Goal: Task Accomplishment & Management: Manage account settings

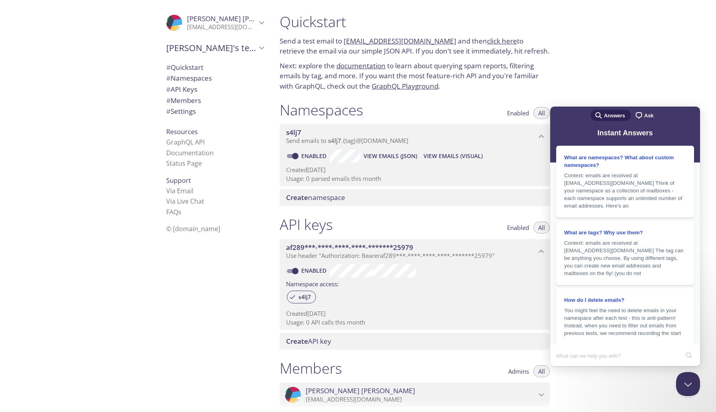
click at [176, 67] on span "# Quickstart" at bounding box center [184, 67] width 37 height 9
click at [662, 82] on div "Quickstart Send a test email to [EMAIL_ADDRESS][DOMAIN_NAME] and then click her…" at bounding box center [494, 206] width 443 height 412
click at [686, 386] on button "Close Beacon popover" at bounding box center [686, 383] width 24 height 24
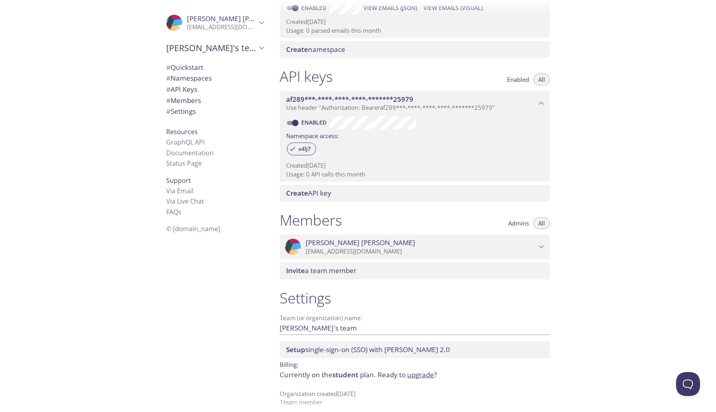
scroll to position [156, 0]
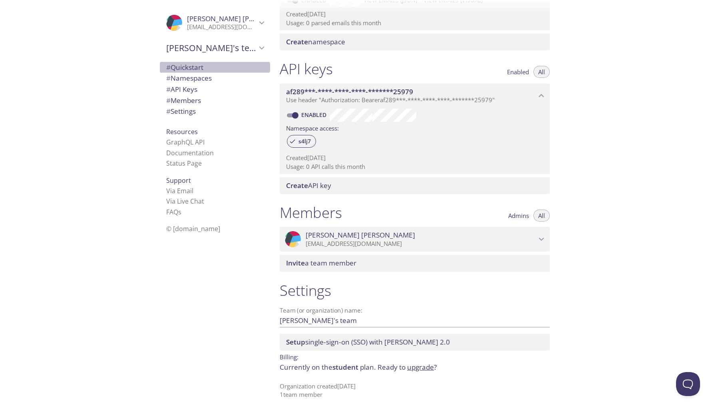
click at [197, 68] on span "# Quickstart" at bounding box center [184, 67] width 37 height 9
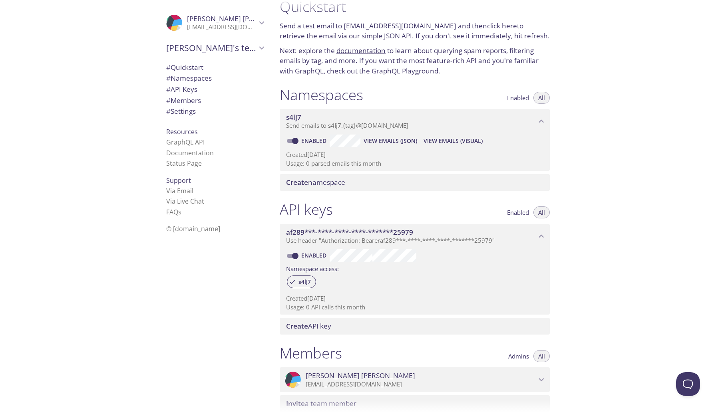
scroll to position [13, 0]
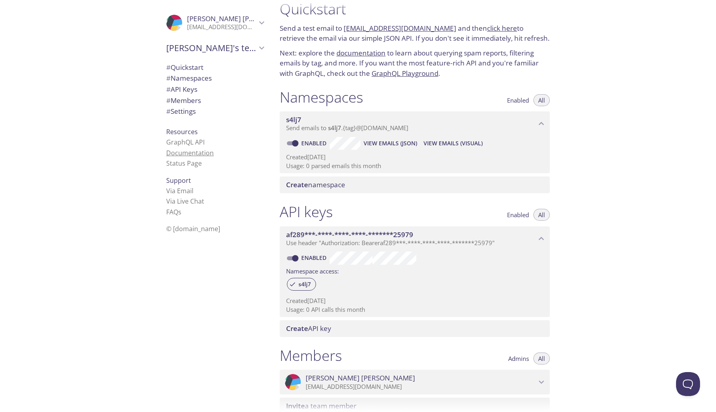
click at [198, 153] on link "Documentation" at bounding box center [190, 153] width 48 height 9
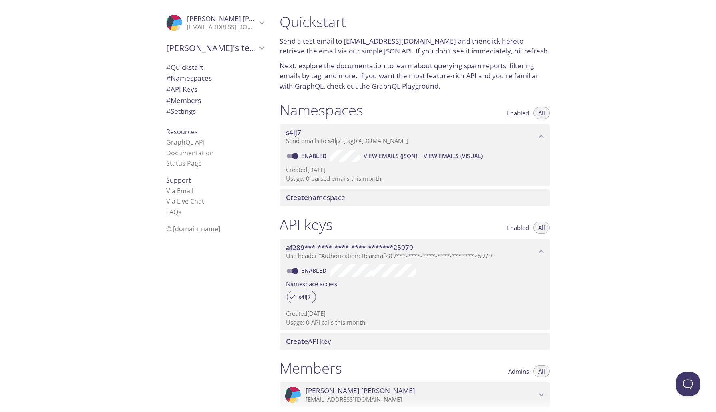
click at [183, 108] on span "# Settings" at bounding box center [181, 111] width 30 height 9
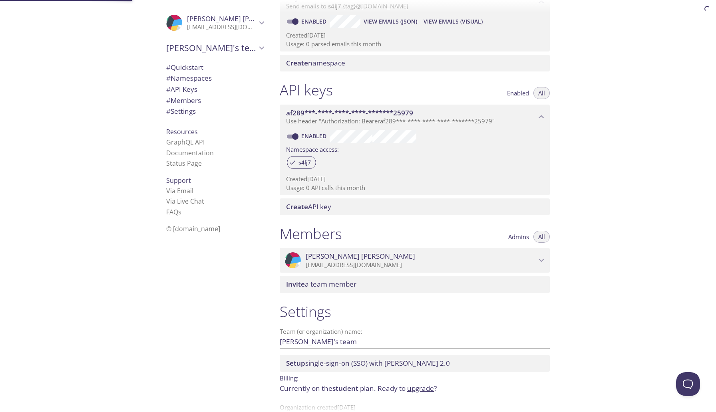
scroll to position [156, 0]
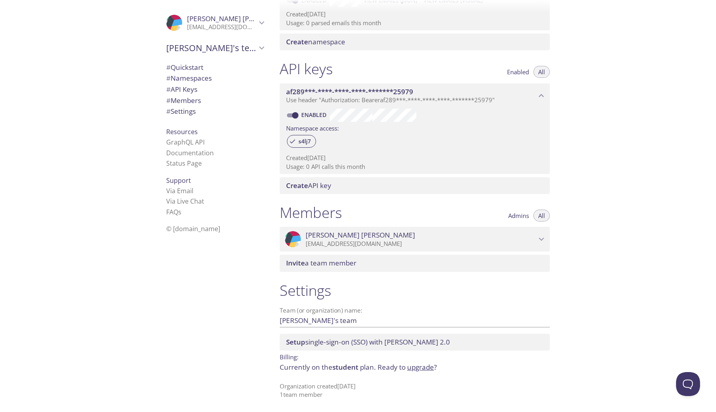
click at [319, 317] on input "[PERSON_NAME]'s team" at bounding box center [402, 320] width 245 height 13
click at [350, 310] on label "Team (or organization) name:" at bounding box center [321, 311] width 83 height 6
click at [350, 314] on input "[PERSON_NAME]'s team" at bounding box center [402, 320] width 245 height 13
click at [313, 286] on h1 "Settings" at bounding box center [415, 291] width 270 height 18
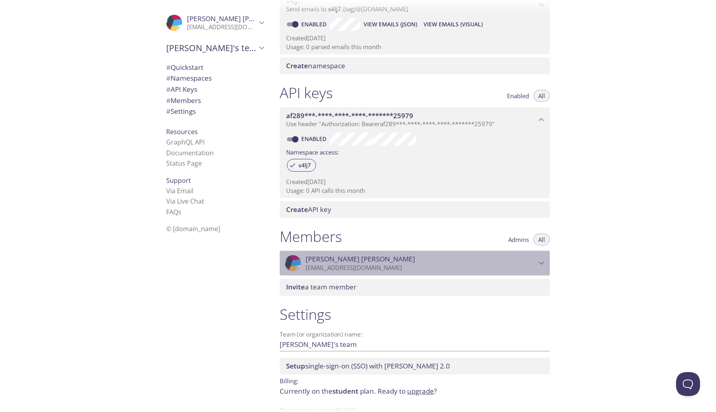
click at [396, 270] on p "[EMAIL_ADDRESS][DOMAIN_NAME]" at bounding box center [421, 268] width 231 height 8
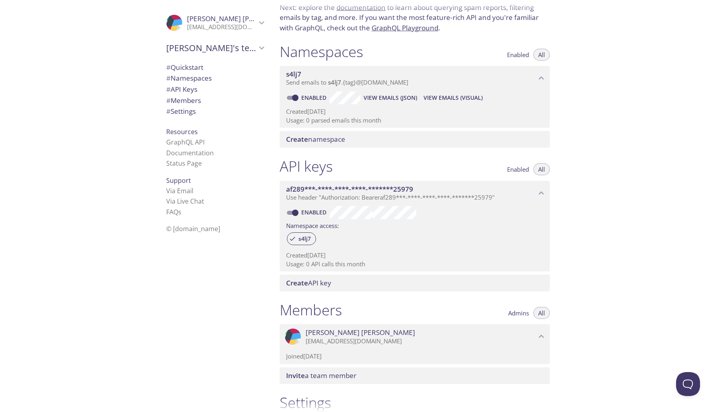
scroll to position [0, 0]
